Goal: Information Seeking & Learning: Compare options

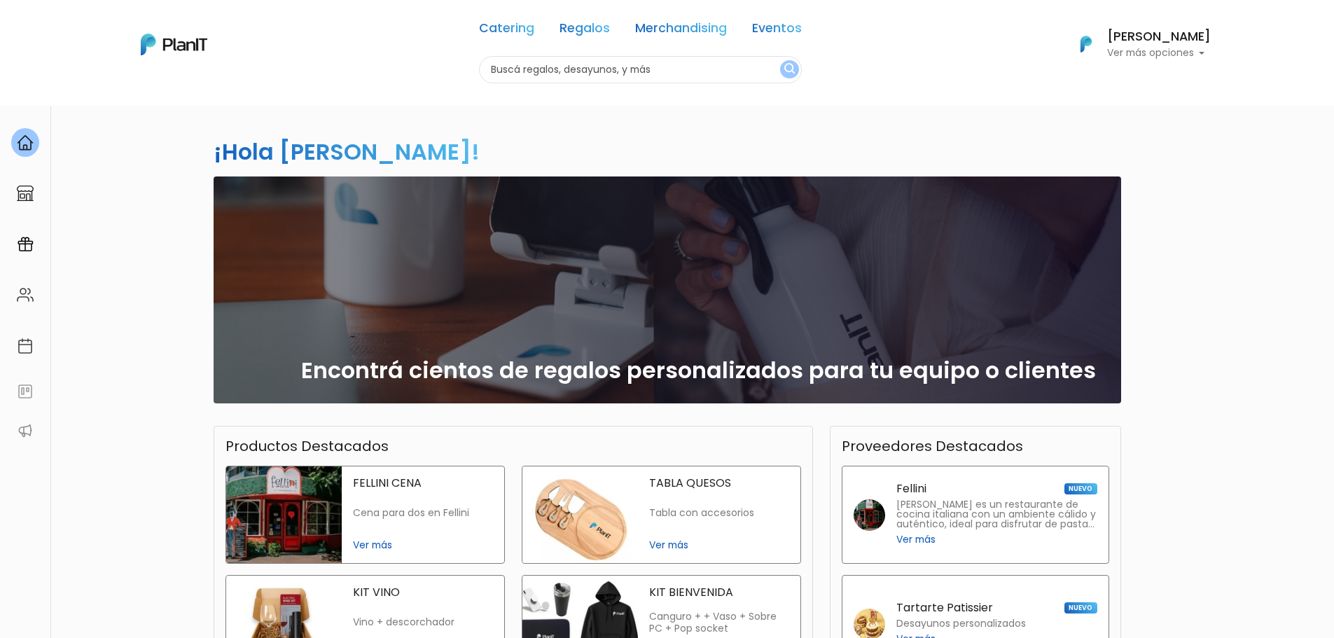
click at [684, 68] on input "text" at bounding box center [640, 69] width 323 height 27
type input "juegos de mesa"
click at [780, 60] on button "submit" at bounding box center [789, 69] width 19 height 18
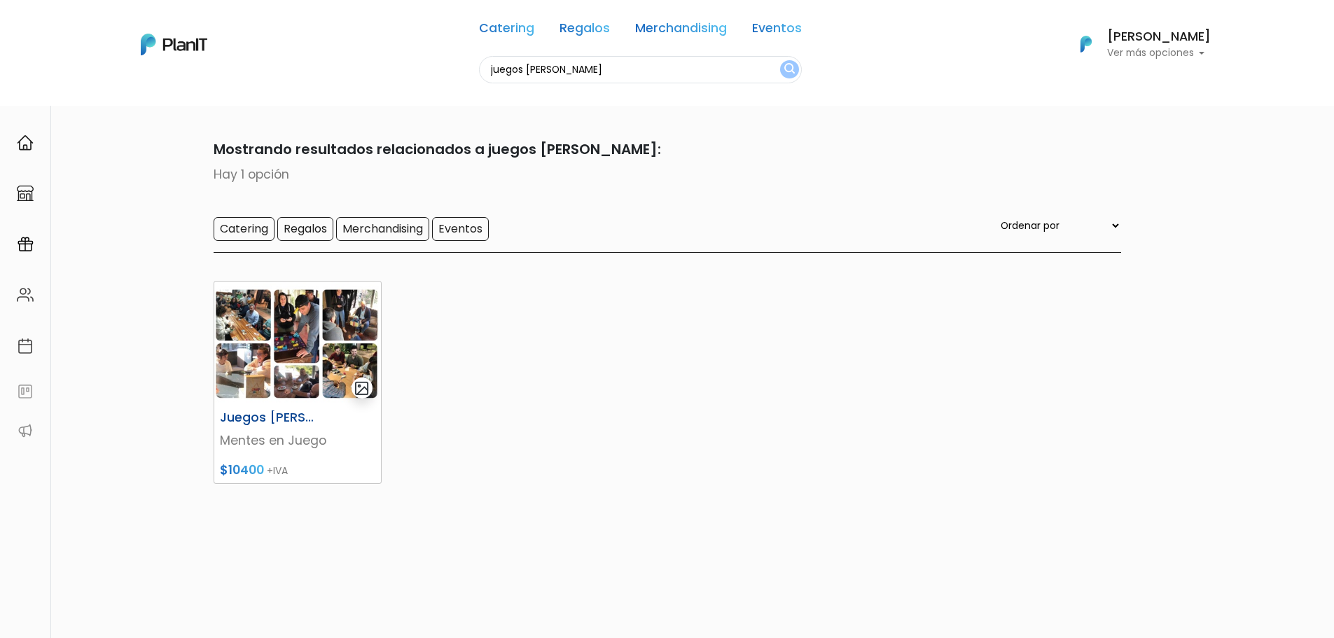
click at [258, 335] on img at bounding box center [297, 343] width 167 height 123
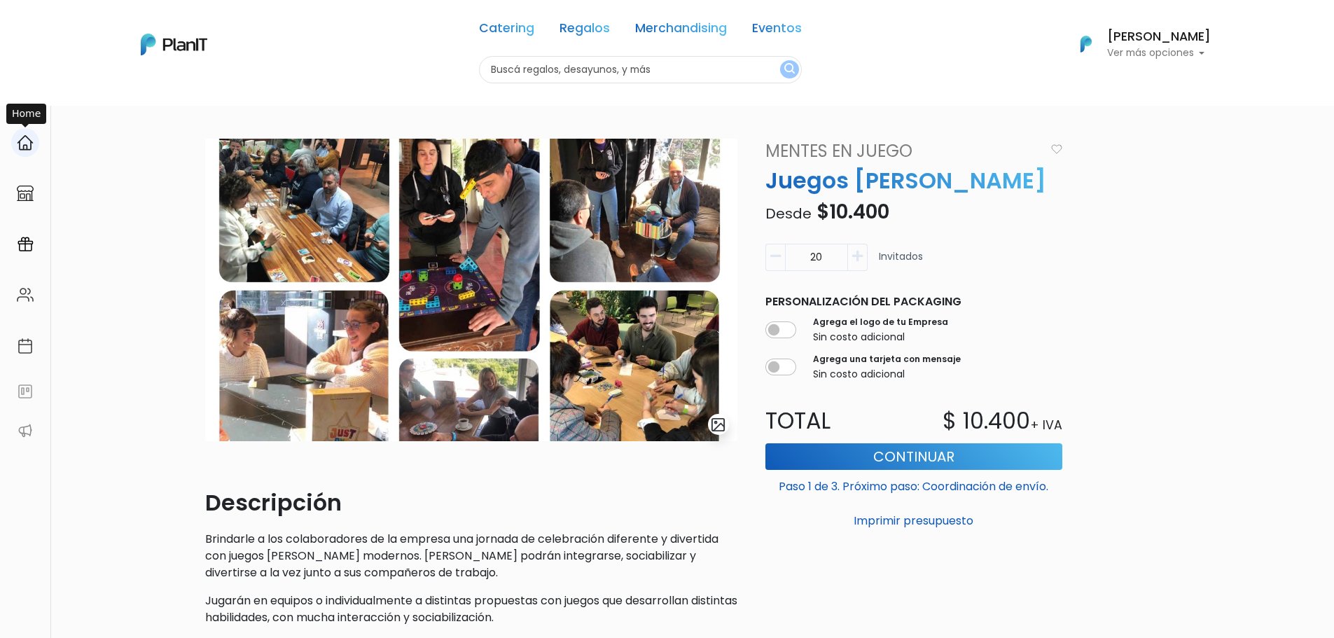
click at [18, 142] on img at bounding box center [25, 142] width 17 height 17
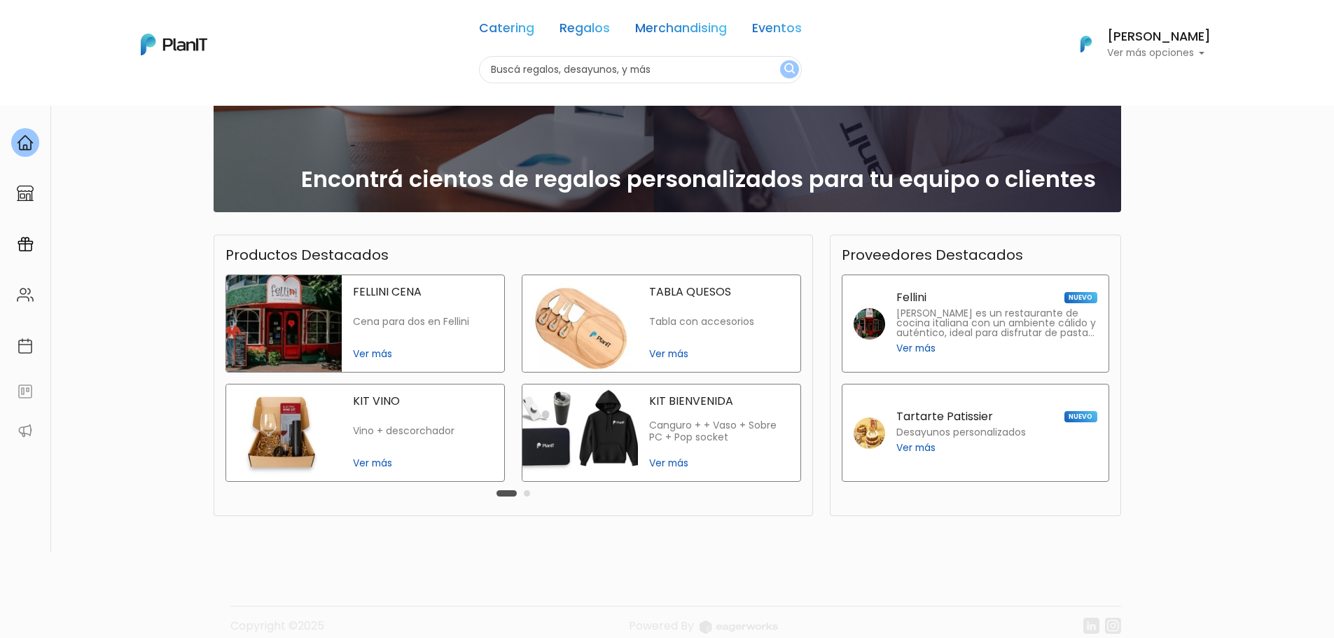
scroll to position [209, 0]
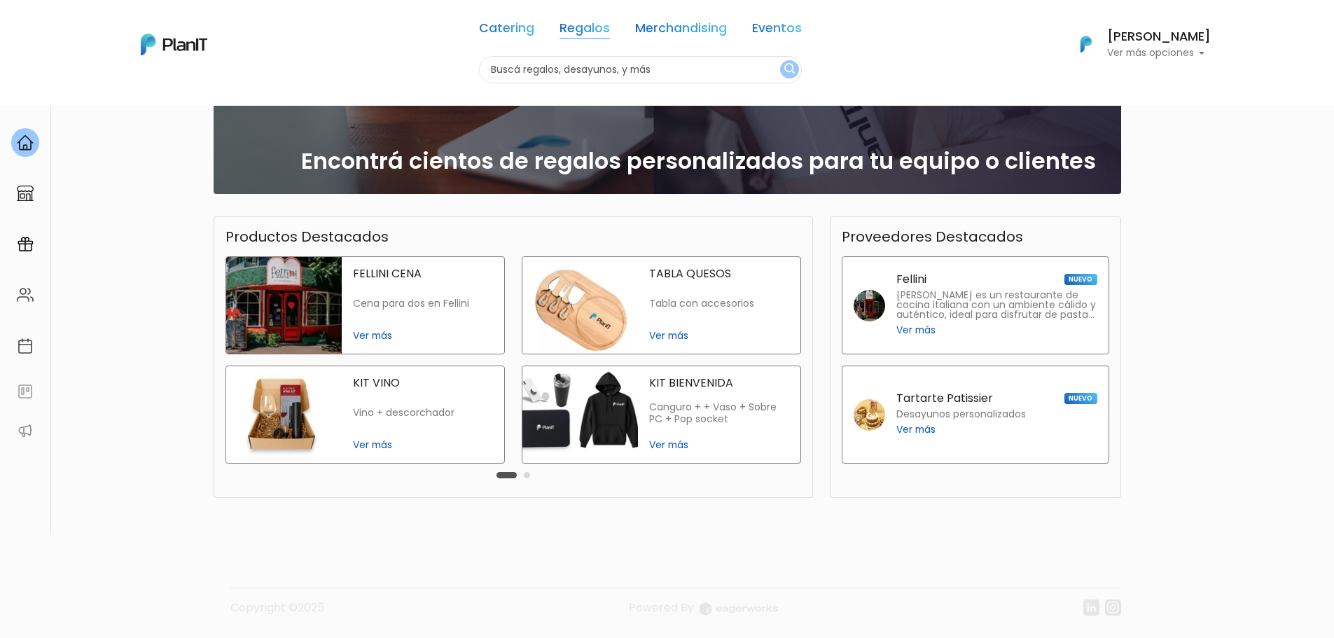
click at [601, 27] on link "Regalos" at bounding box center [585, 30] width 50 height 17
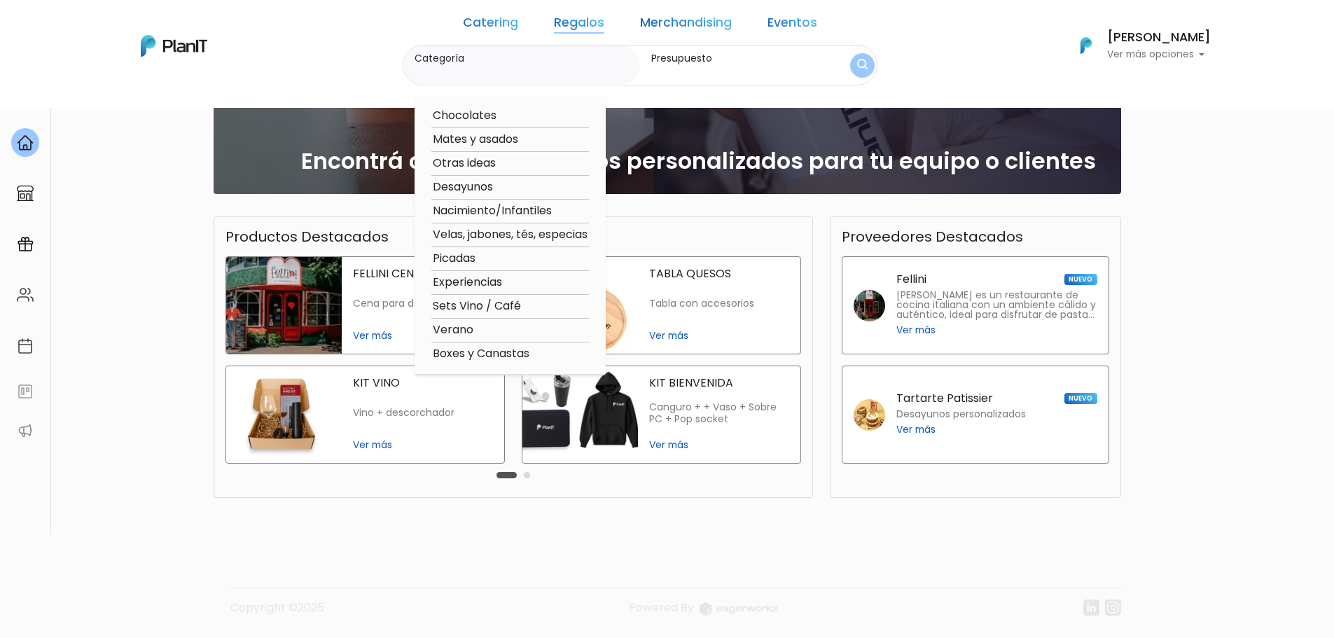
click at [510, 169] on option "Otras ideas" at bounding box center [510, 164] width 158 height 18
type input "Otras ideas"
type input "$0 - $1000"
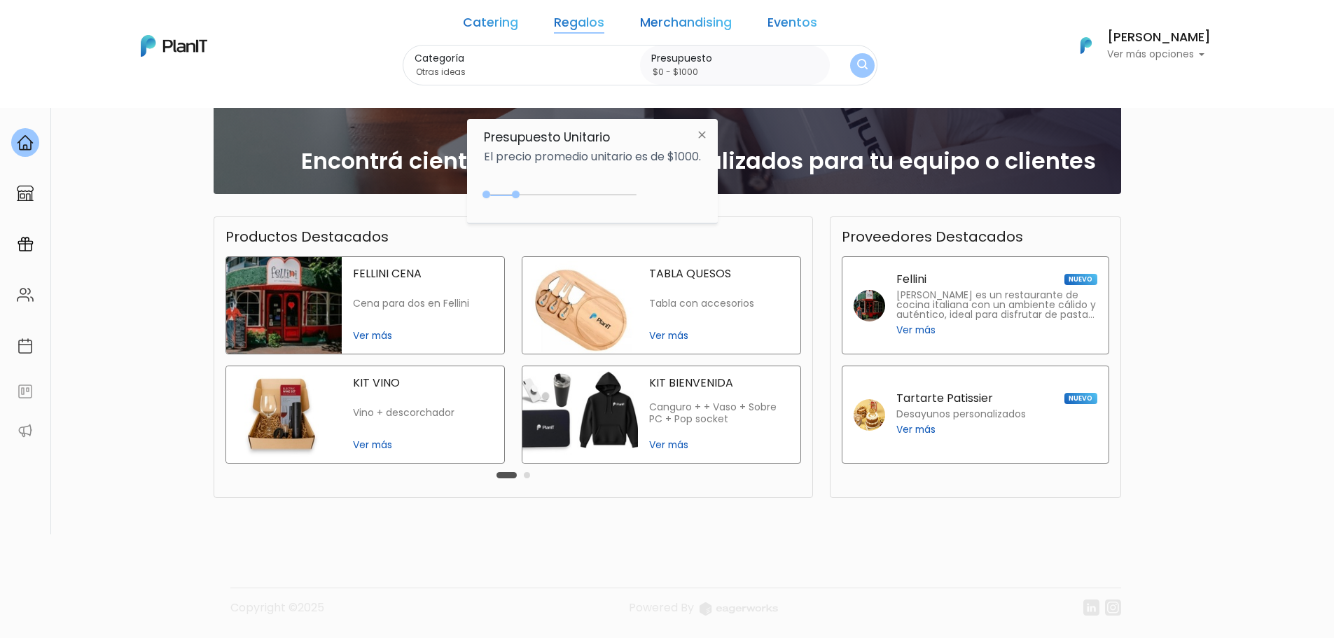
click at [857, 66] on img "submit" at bounding box center [862, 65] width 11 height 13
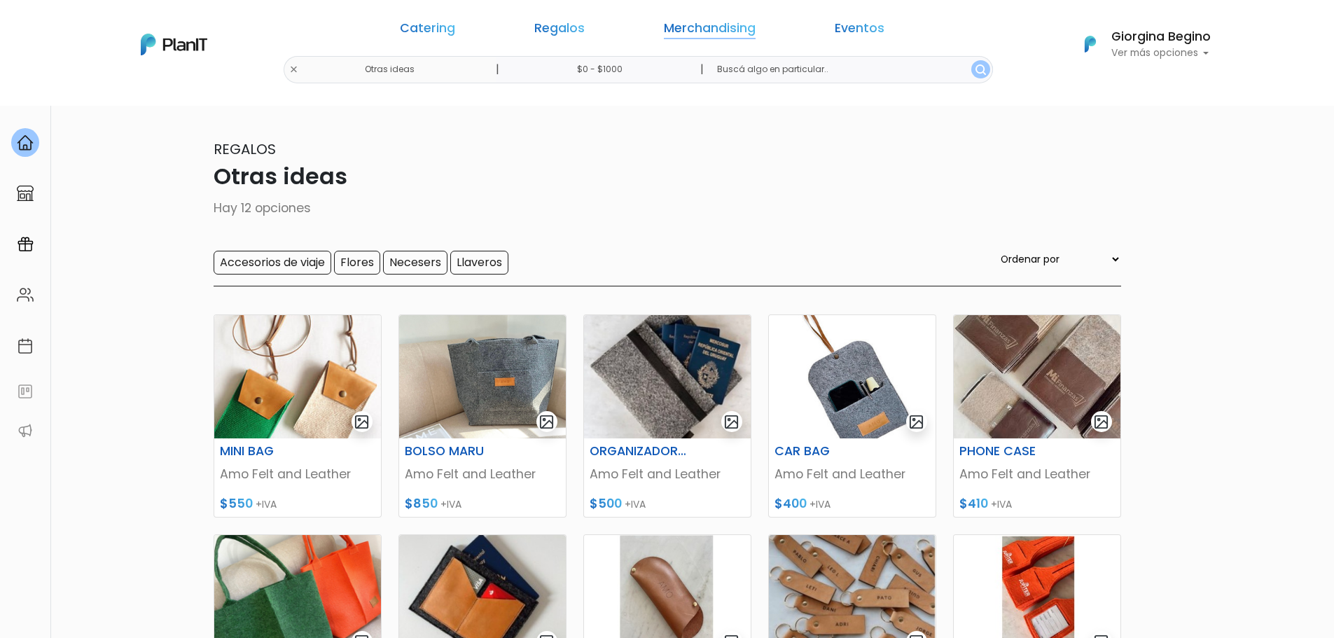
click at [695, 24] on link "Merchandising" at bounding box center [710, 30] width 92 height 17
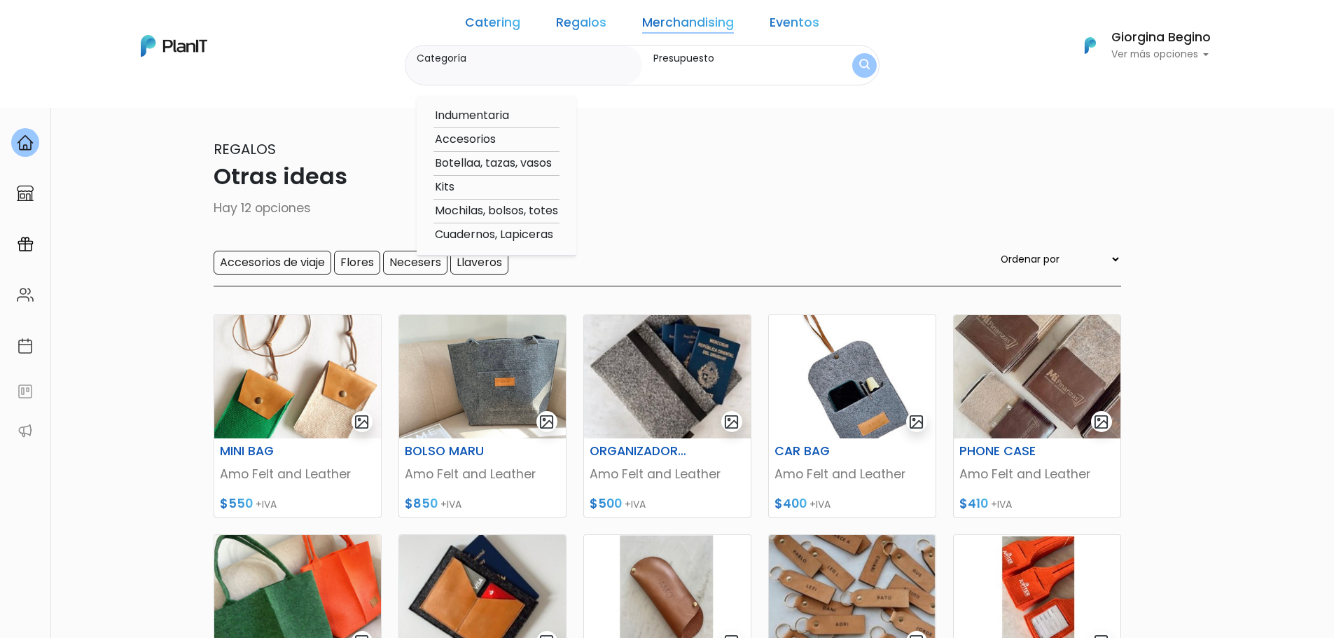
click at [602, 20] on link "Regalos" at bounding box center [581, 25] width 50 height 17
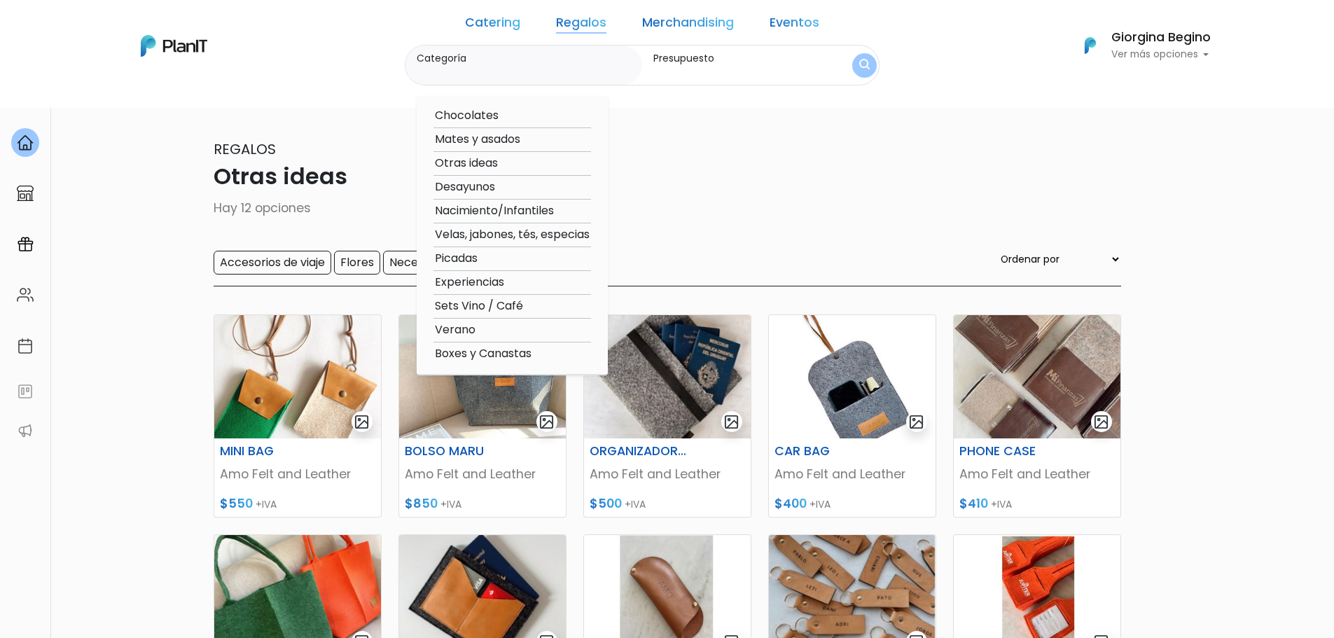
click at [511, 284] on option "Experiencias" at bounding box center [513, 283] width 158 height 18
type input "Experiencias"
type input "$0 - $1000"
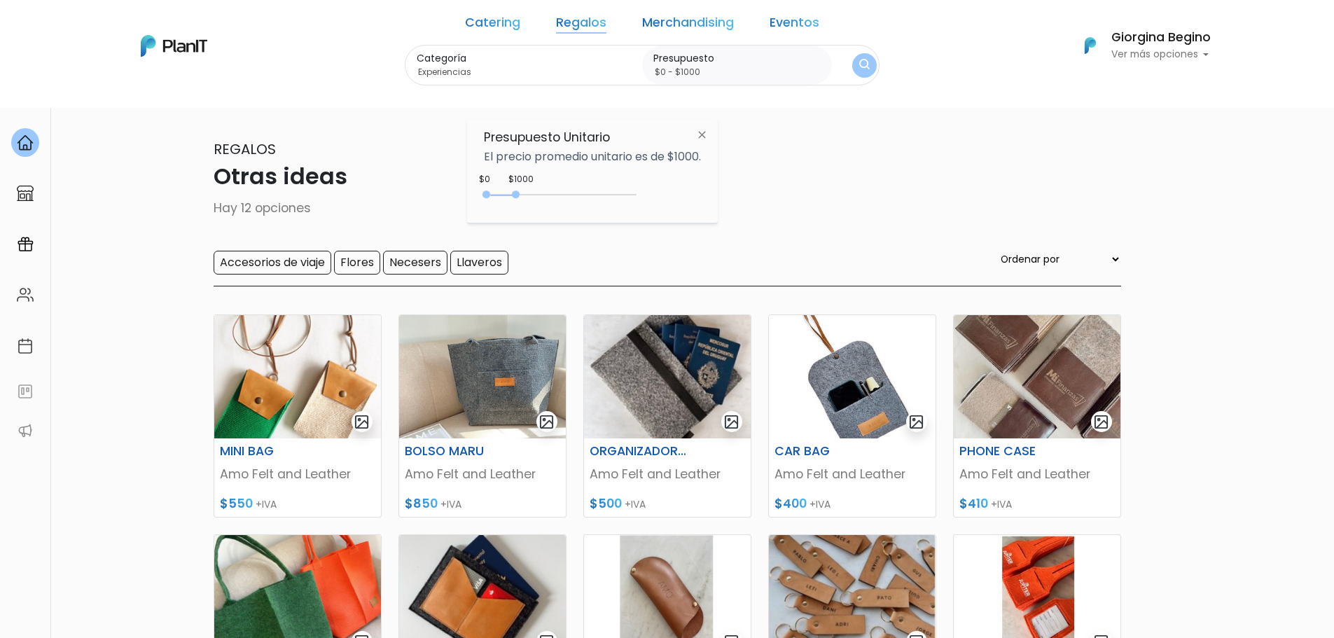
click at [852, 57] on button "submit" at bounding box center [864, 65] width 25 height 25
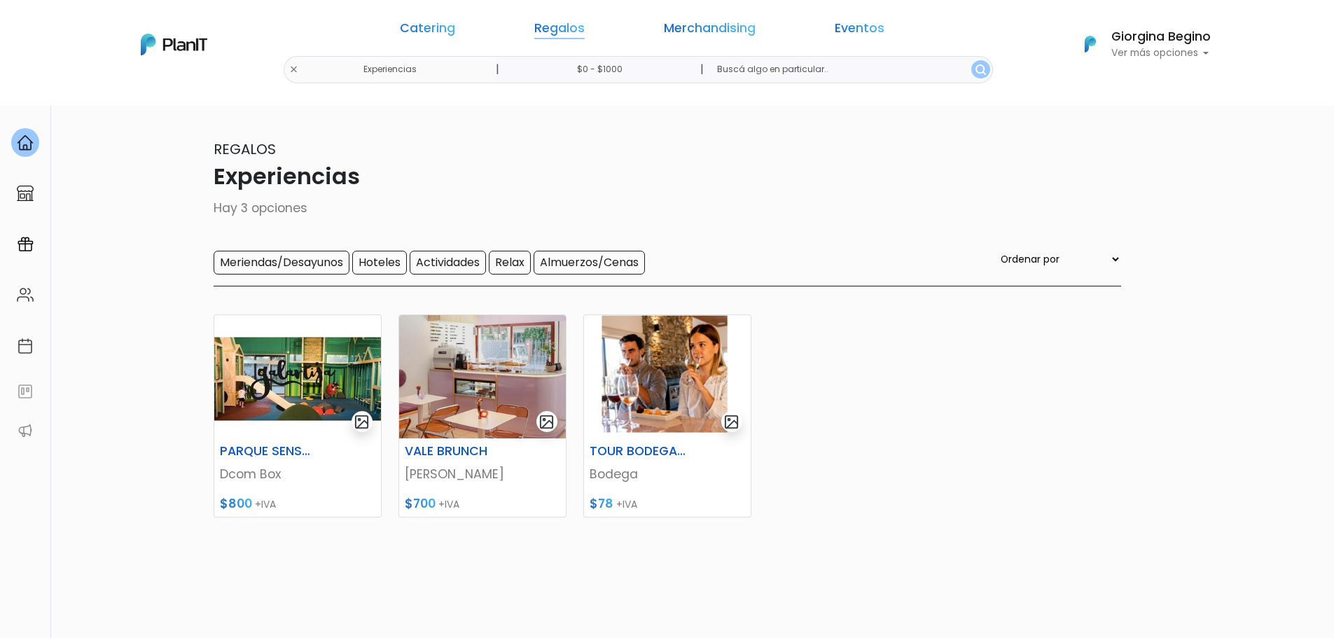
click at [585, 24] on link "Regalos" at bounding box center [559, 30] width 50 height 17
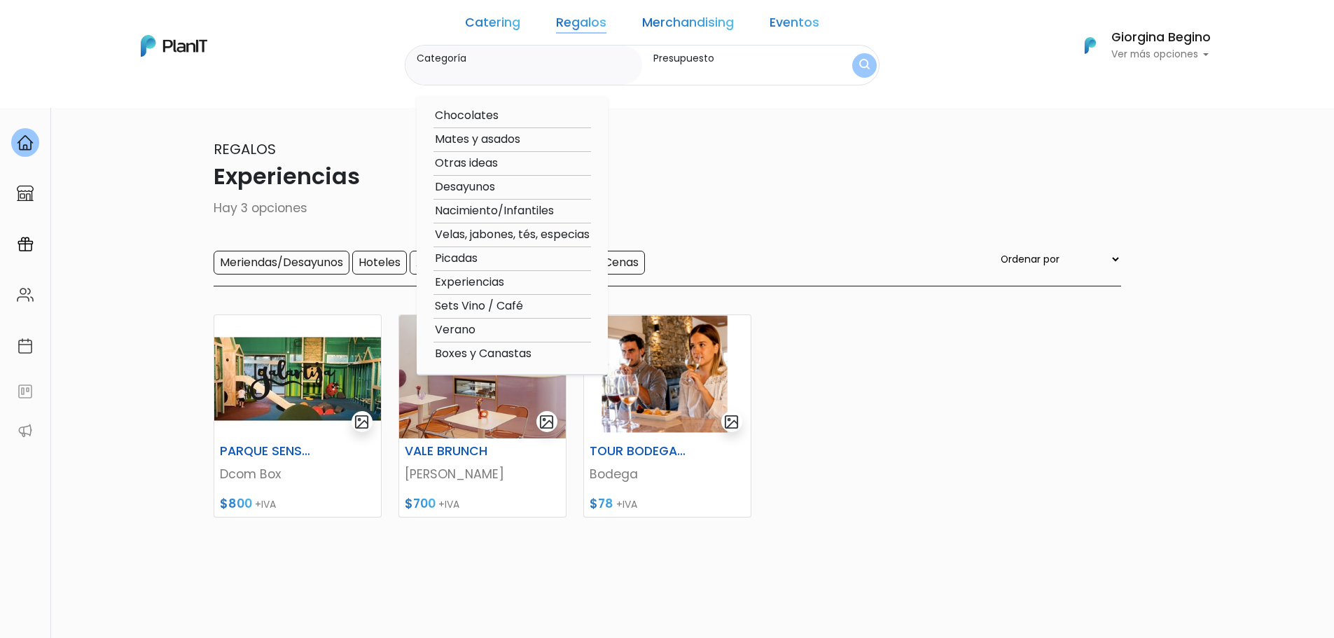
click at [547, 355] on option "Boxes y Canastas" at bounding box center [513, 354] width 158 height 18
type input "Boxes y Canastas"
type input "$0 - $1000"
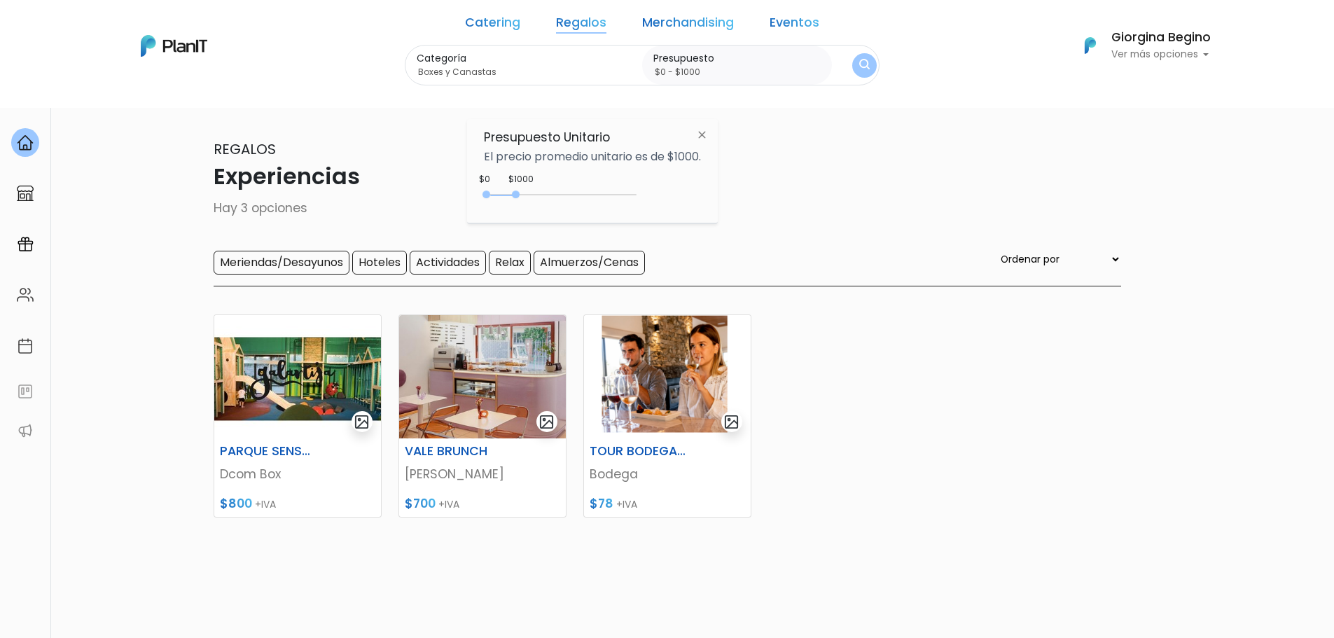
click at [852, 66] on button "submit" at bounding box center [864, 65] width 25 height 25
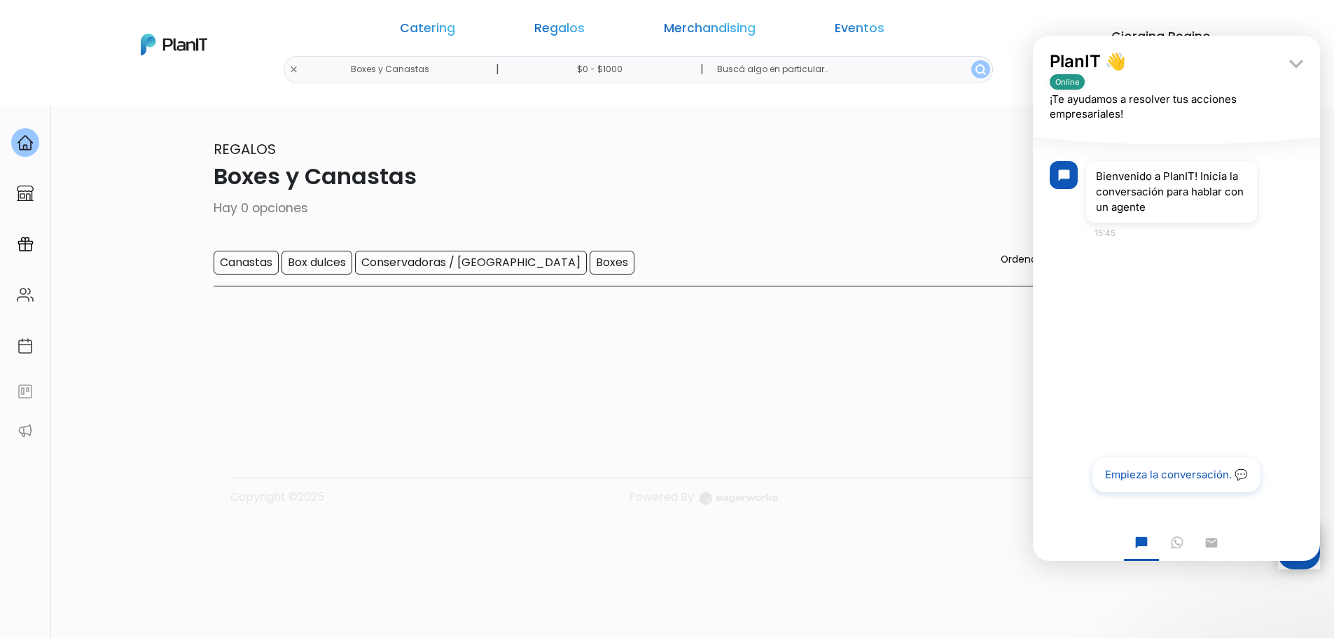
click at [885, 15] on div "Catering Regalos Merchandising Eventos Boxes y Canastas | $0 - $1000 | Catering…" at bounding box center [667, 45] width 1121 height 78
click at [455, 27] on link "Catering" at bounding box center [427, 30] width 55 height 17
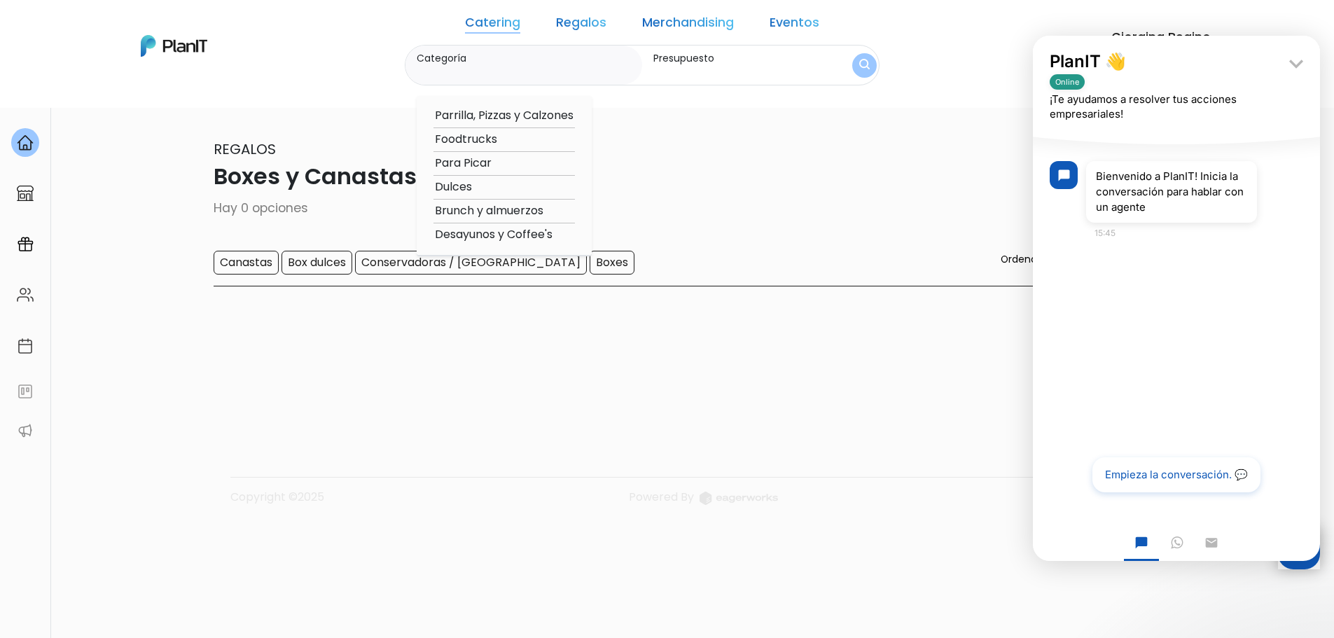
click at [607, 20] on link "Regalos" at bounding box center [581, 25] width 50 height 17
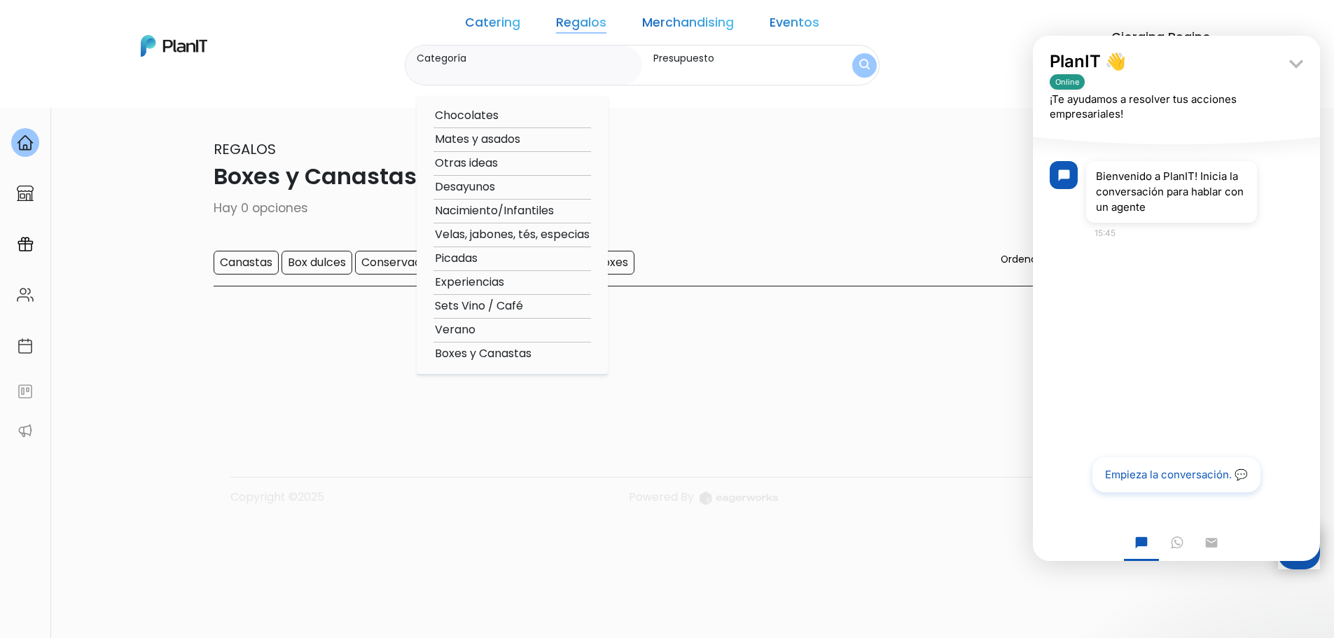
click at [488, 231] on option "Velas, jabones, tés, especias" at bounding box center [513, 235] width 158 height 18
type input "Velas, jabones, tés, especias"
type input "$0 - $1000"
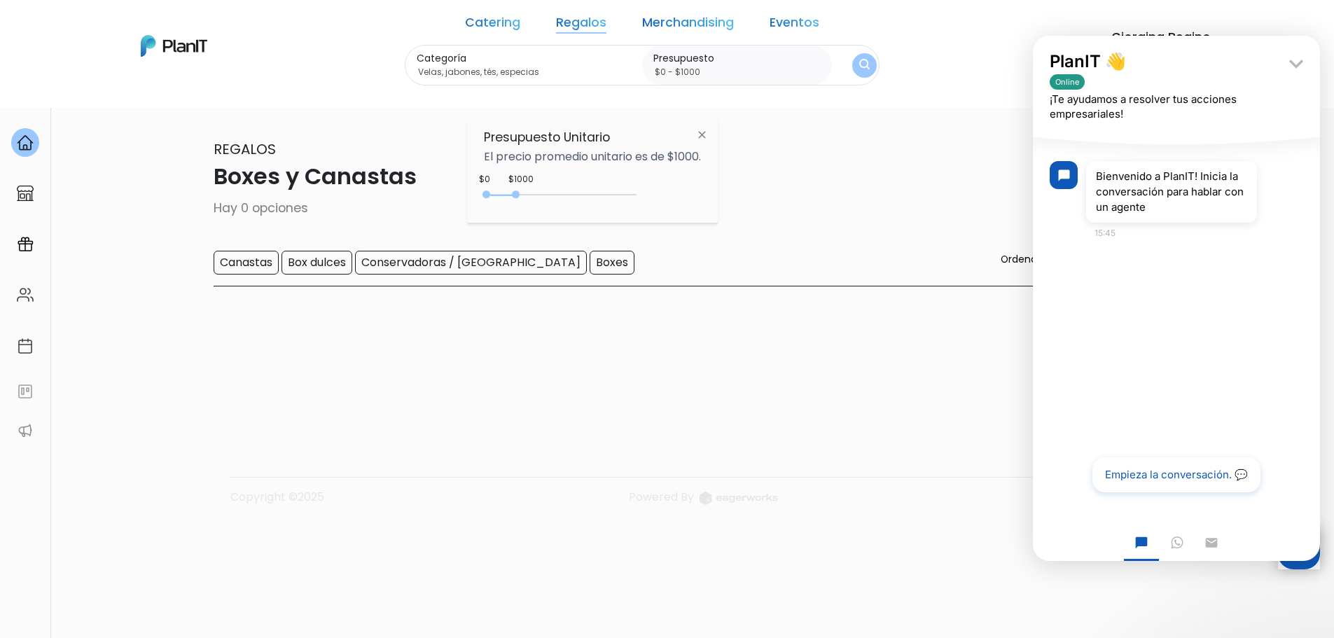
click at [859, 65] on img "submit" at bounding box center [864, 65] width 11 height 13
